Goal: Information Seeking & Learning: Learn about a topic

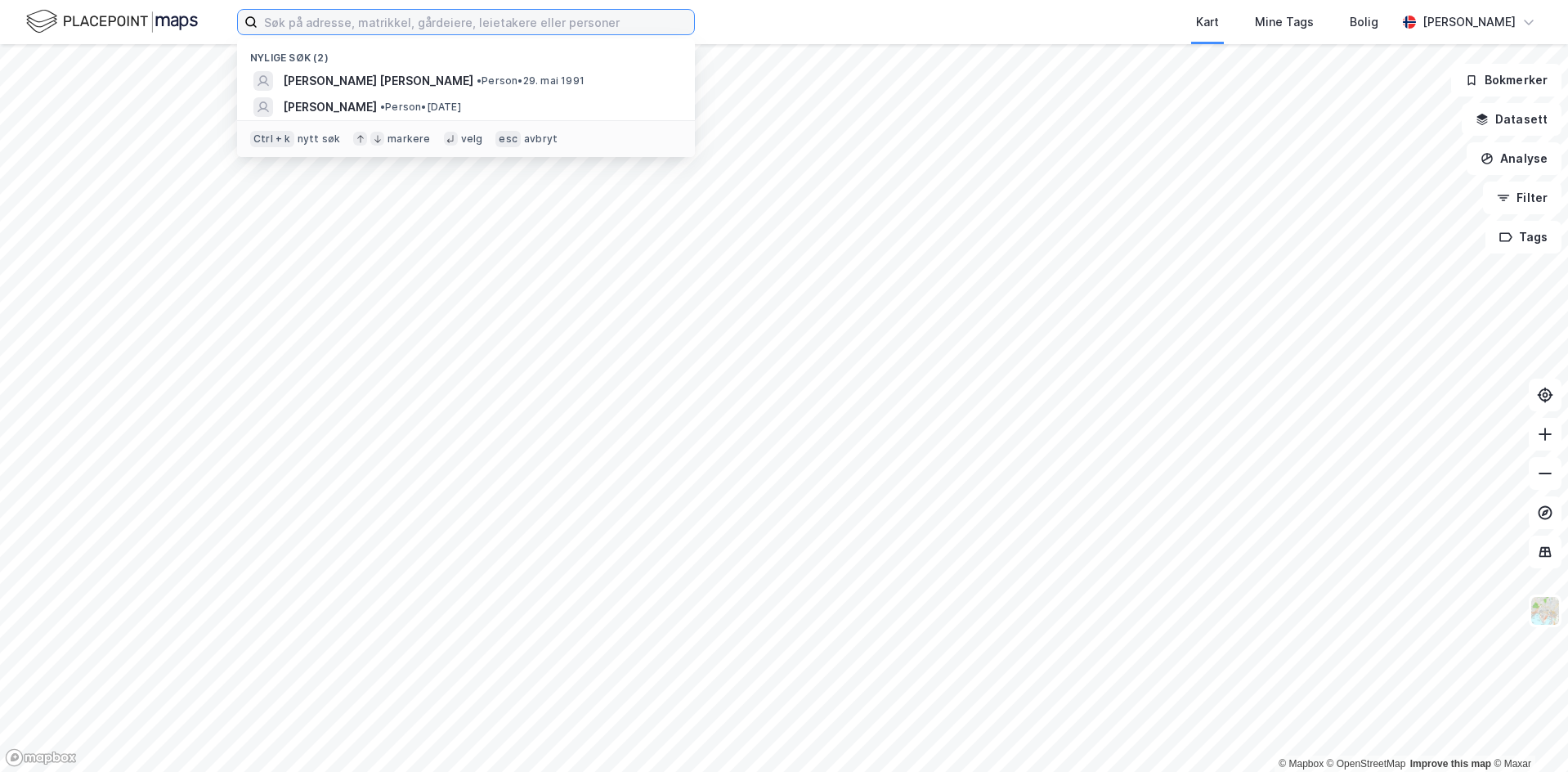
click at [399, 23] on input at bounding box center [476, 22] width 436 height 24
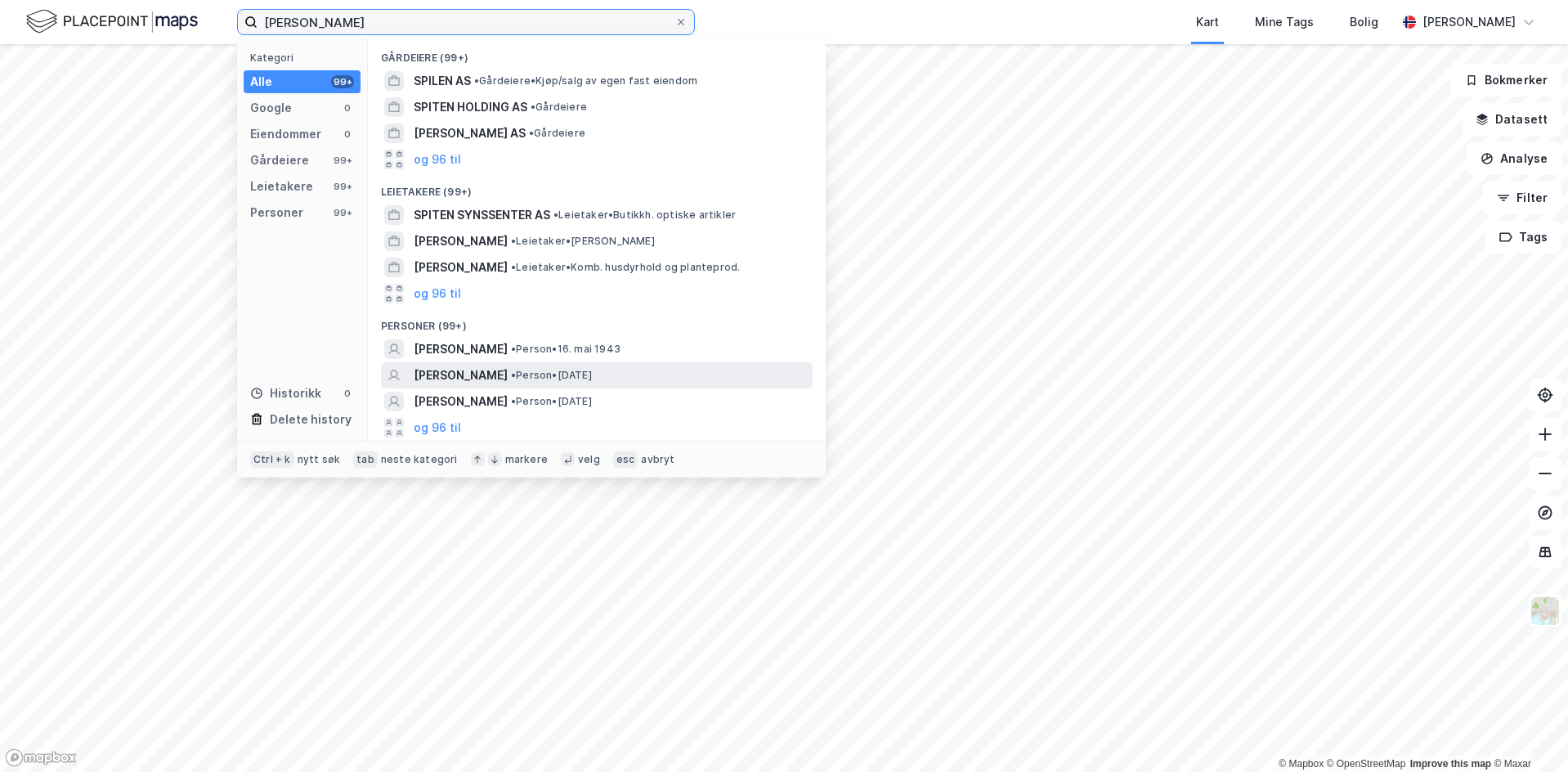
type input "[PERSON_NAME]"
click at [592, 380] on span "• Person • [DATE]" at bounding box center [551, 375] width 81 height 13
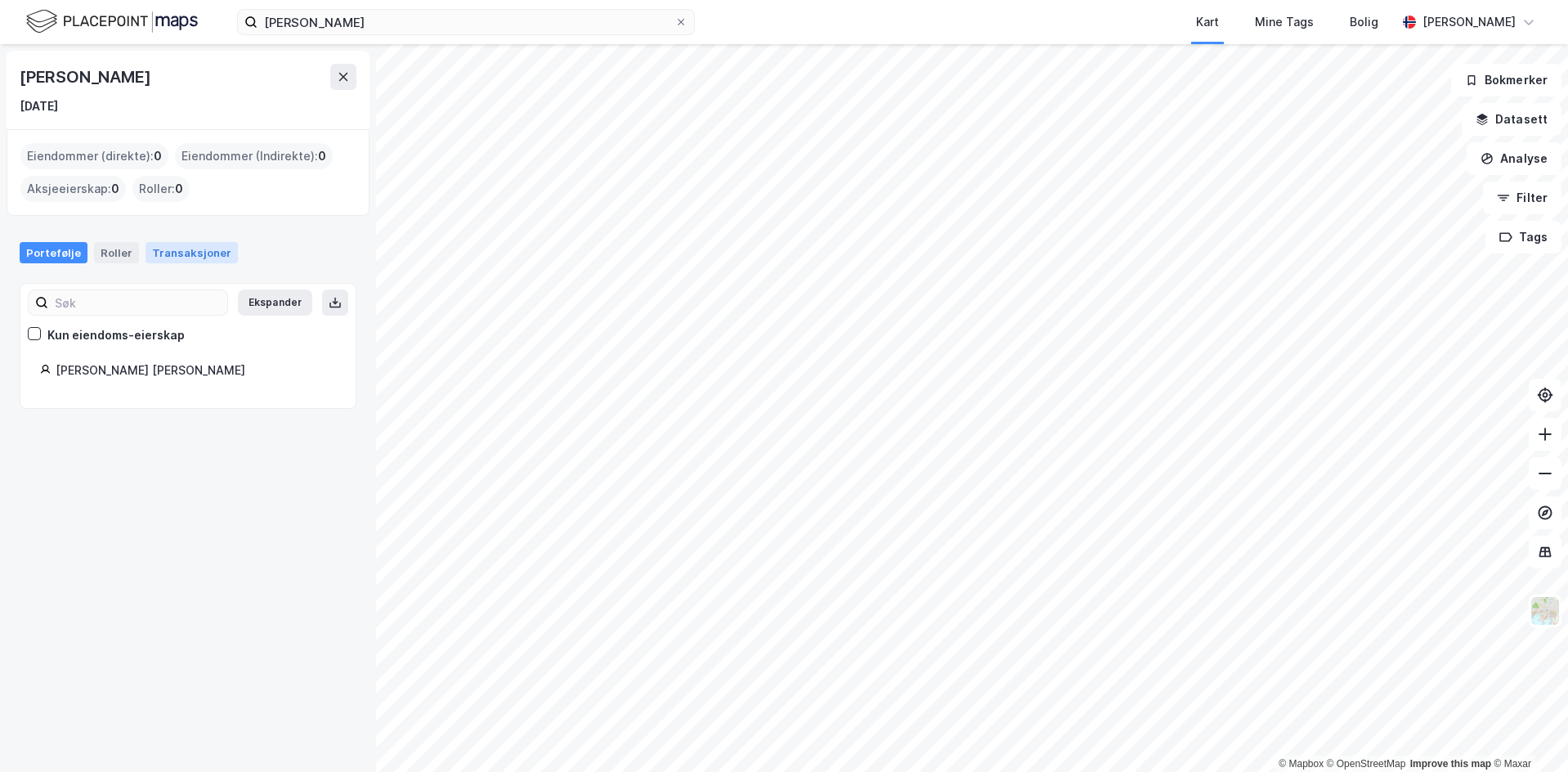
click at [192, 254] on div "Transaksjoner" at bounding box center [191, 253] width 92 height 22
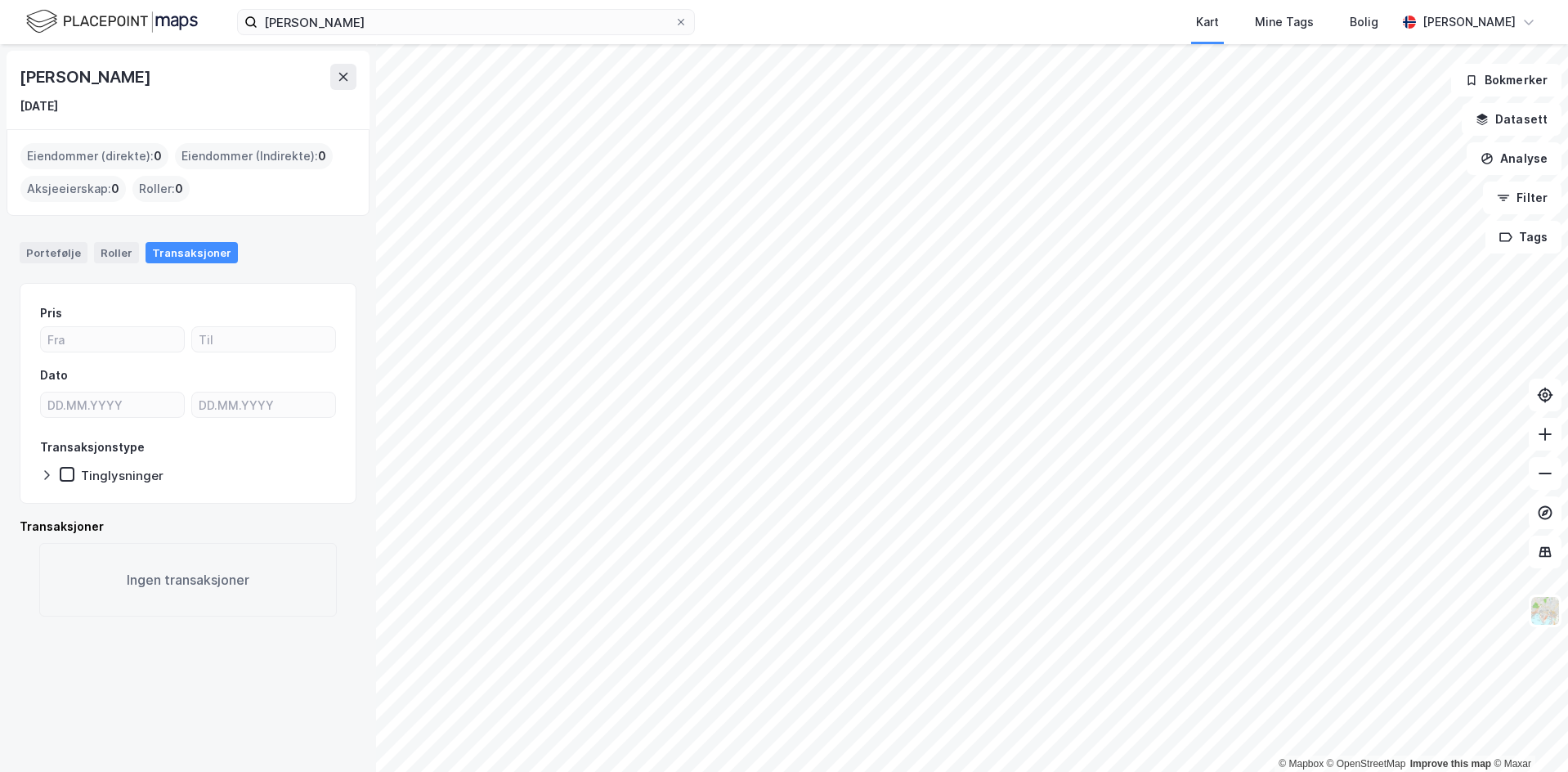
click at [62, 241] on div "Portefølje Roller Transaksjoner" at bounding box center [188, 246] width 376 height 47
click at [353, 74] on button at bounding box center [343, 77] width 26 height 26
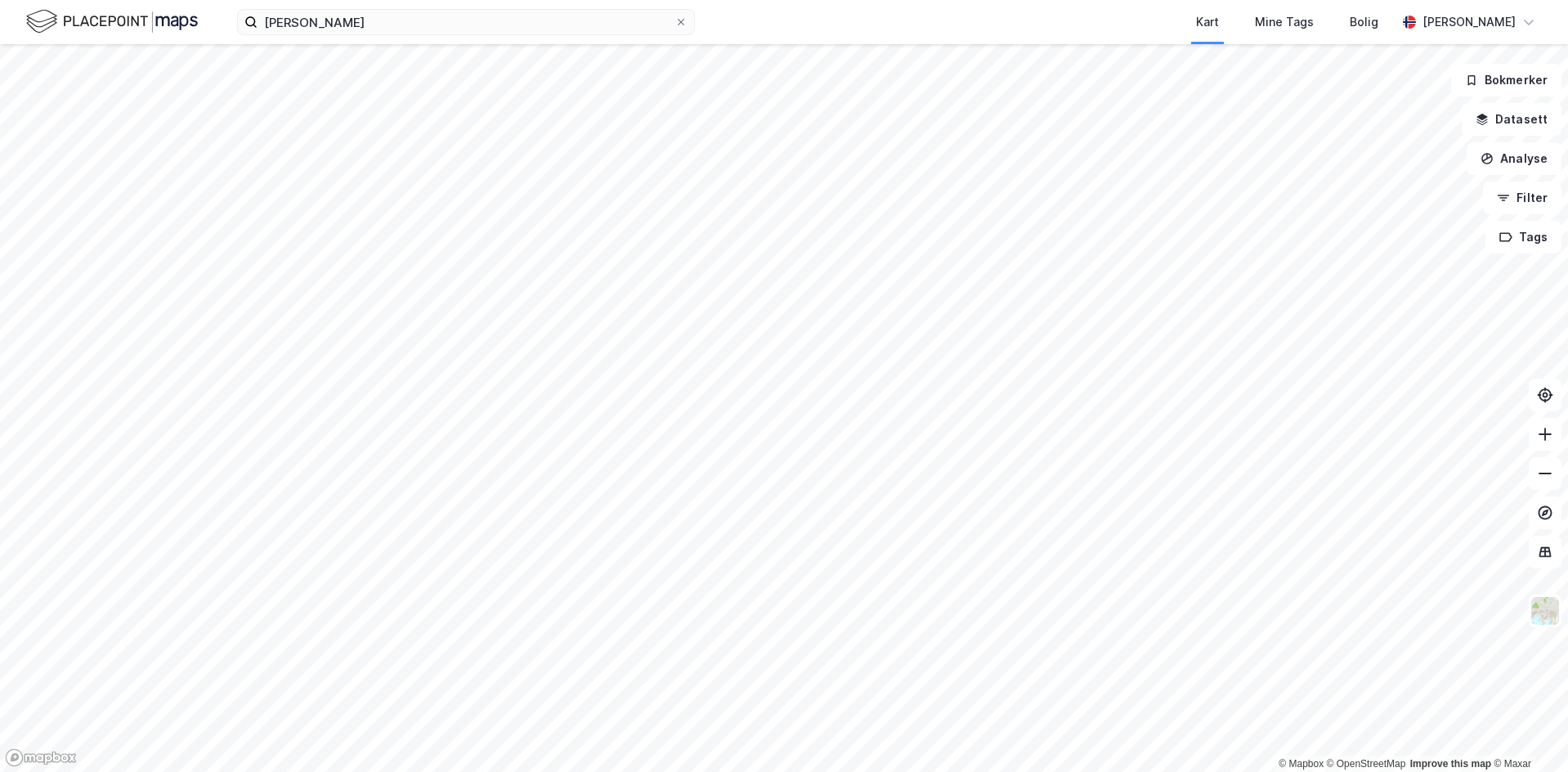
click at [166, 20] on img at bounding box center [111, 22] width 172 height 28
